Goal: Information Seeking & Learning: Learn about a topic

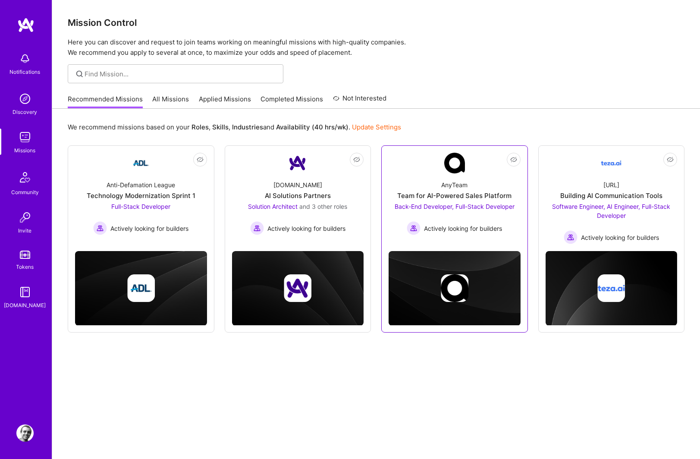
click at [473, 203] on span "Back-End Developer, Full-Stack Developer" at bounding box center [455, 206] width 120 height 7
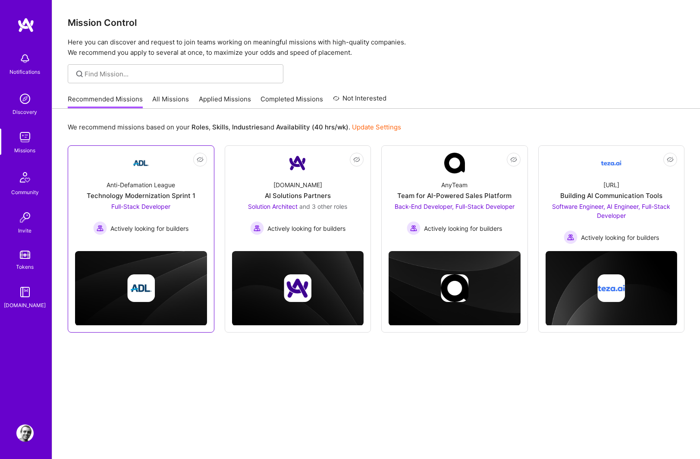
click at [169, 174] on div "Anti-Defamation League Technology Modernization Sprint 1 Full-Stack Developer A…" at bounding box center [141, 204] width 132 height 62
click at [160, 100] on link "All Missions" at bounding box center [171, 101] width 37 height 14
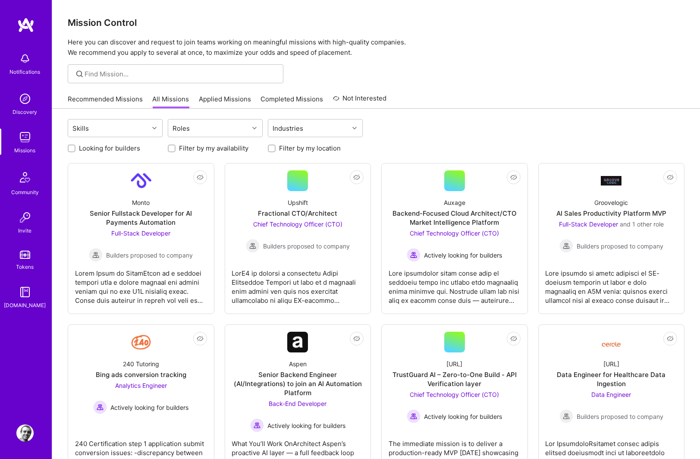
click at [72, 148] on input "Looking for builders" at bounding box center [72, 149] width 6 height 6
checkbox input "true"
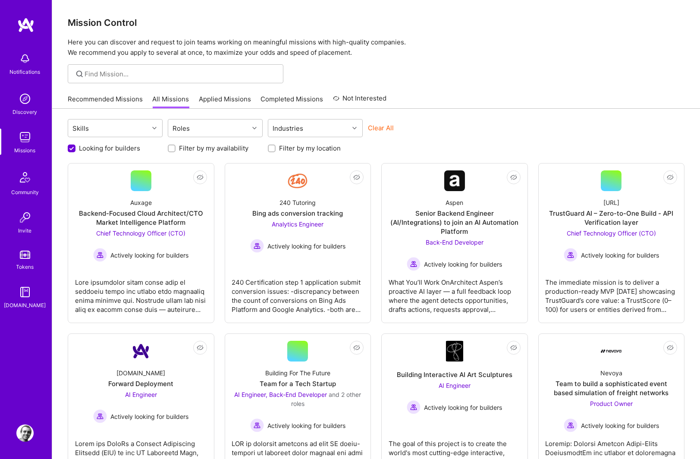
click at [270, 148] on input "Filter by my location" at bounding box center [273, 149] width 6 height 6
checkbox input "true"
